Goal: Task Accomplishment & Management: Manage account settings

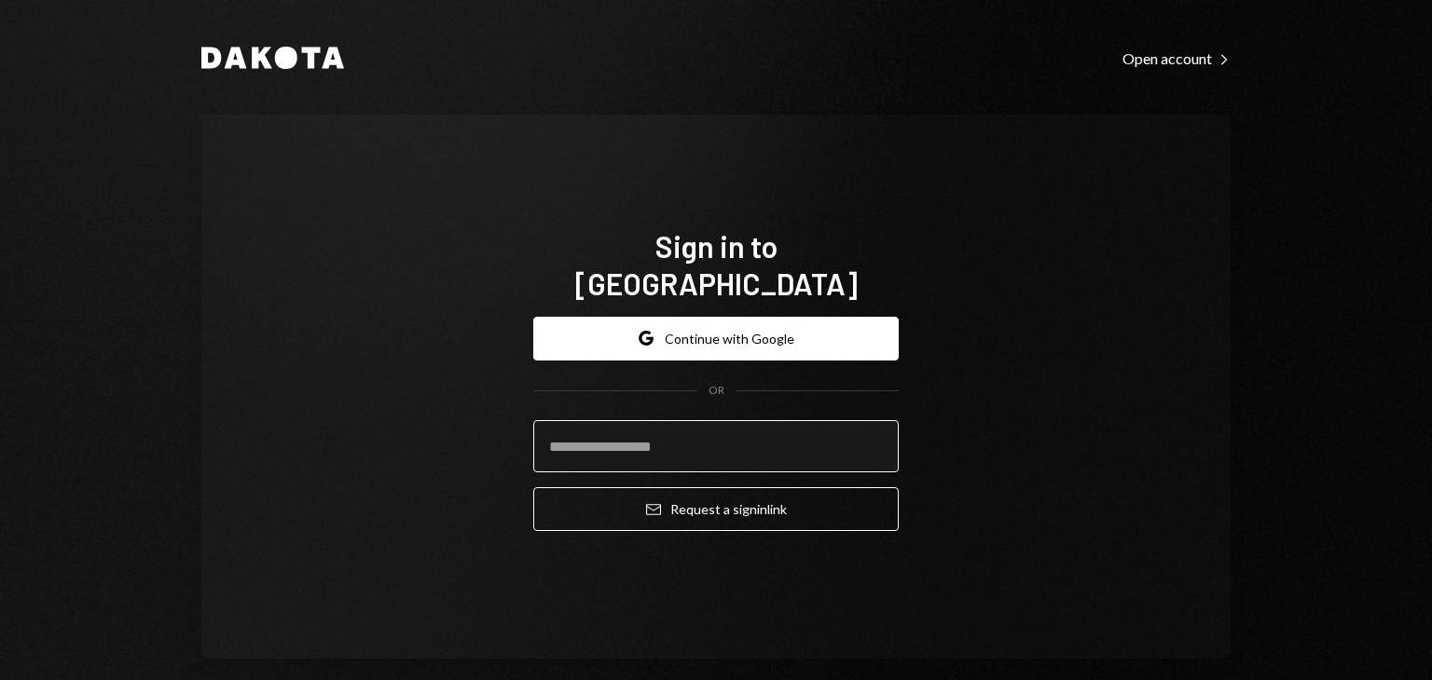
click at [703, 441] on input "email" at bounding box center [715, 446] width 365 height 52
type input "**********"
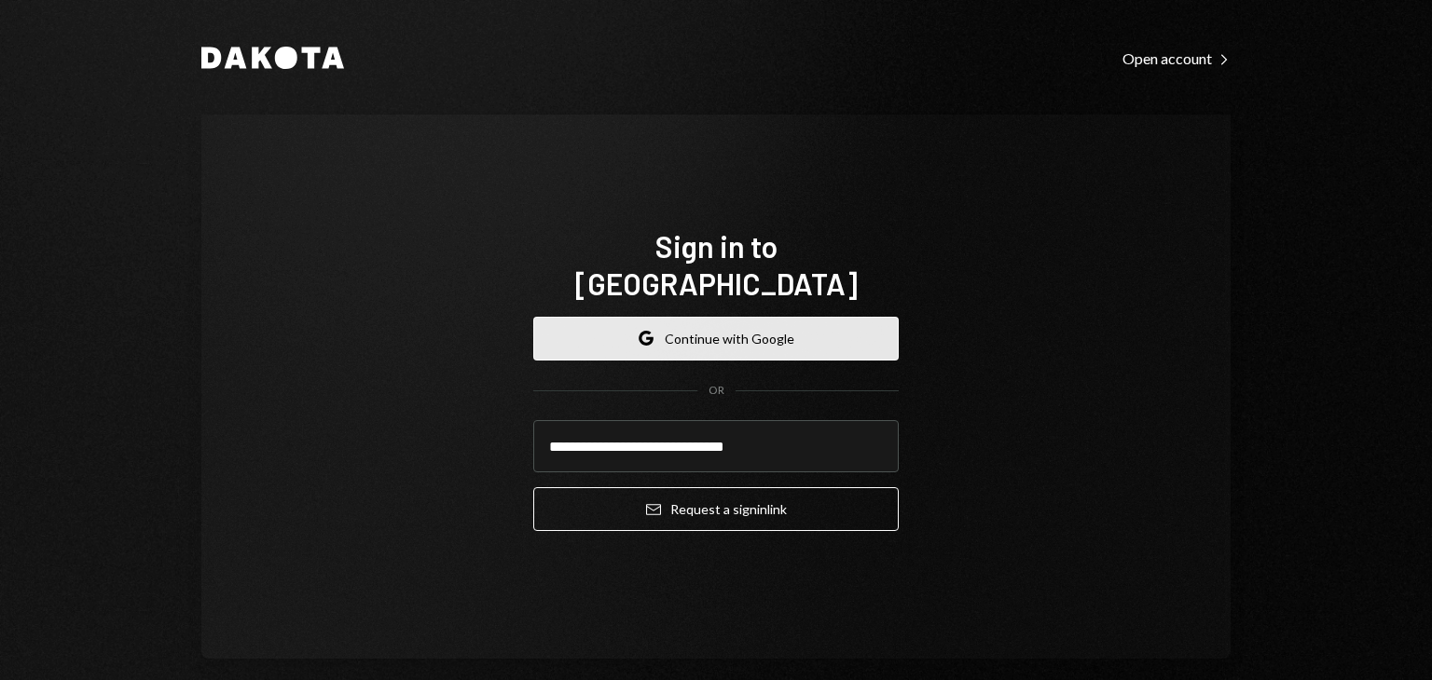
click at [734, 318] on button "Google Continue with Google" at bounding box center [715, 339] width 365 height 44
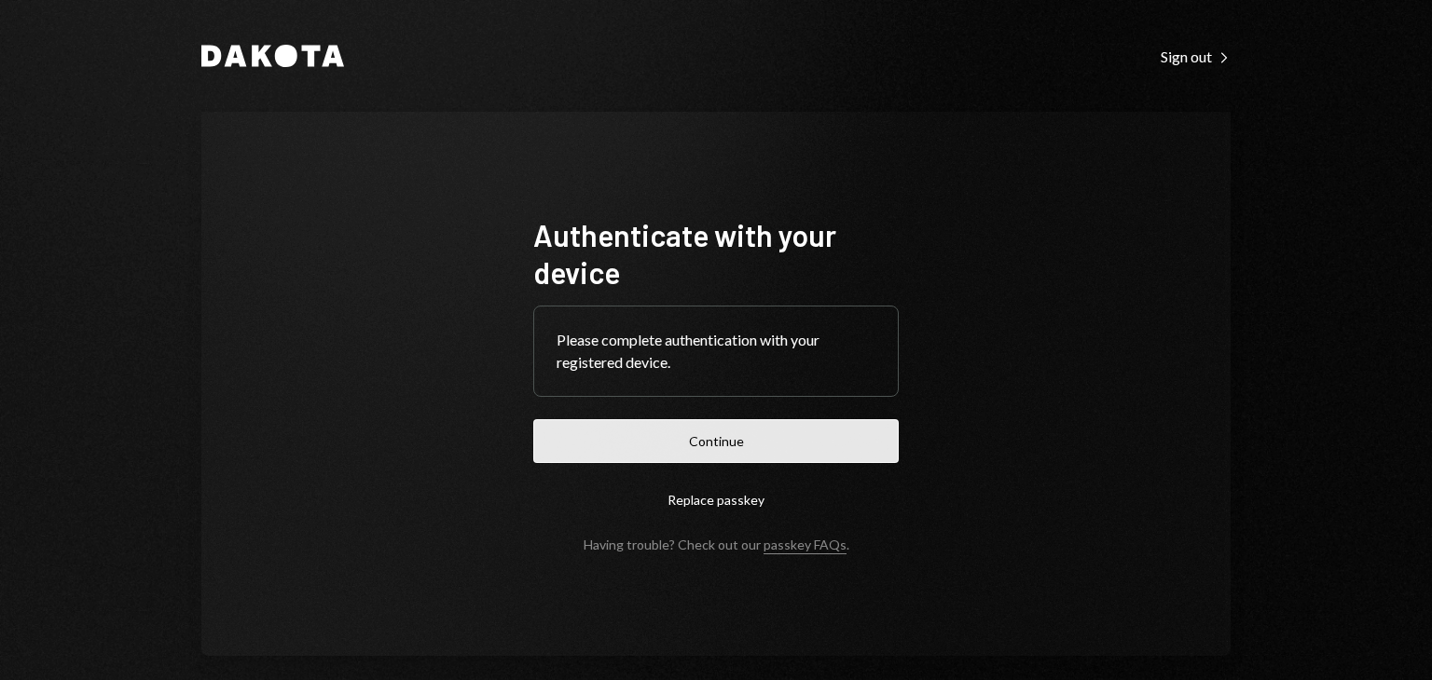
click at [698, 456] on button "Continue" at bounding box center [715, 441] width 365 height 44
